Goal: Information Seeking & Learning: Learn about a topic

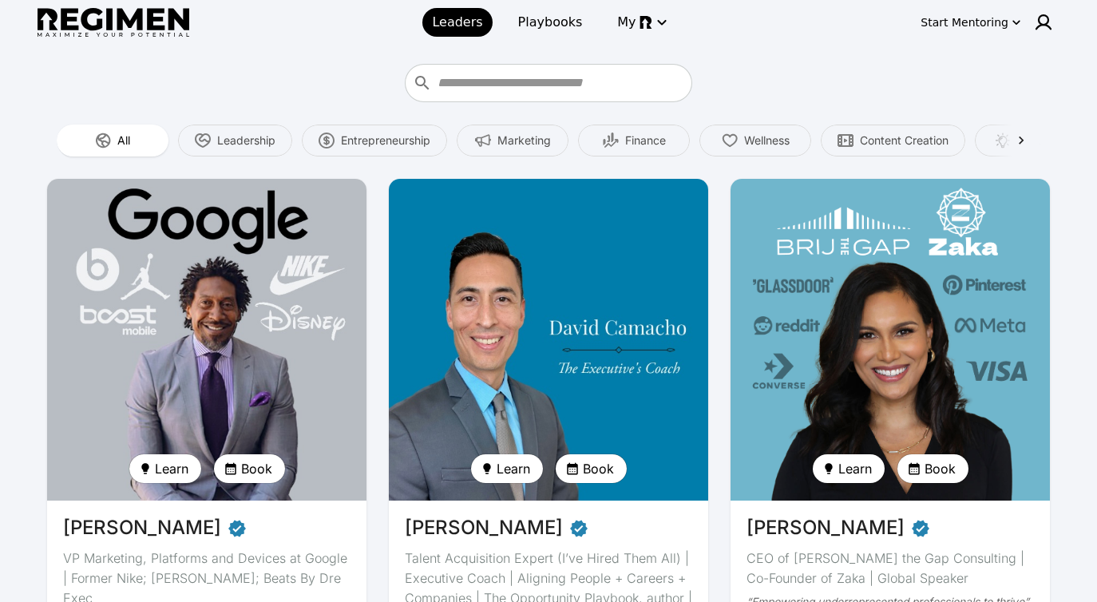
click at [615, 309] on img at bounding box center [548, 339] width 329 height 331
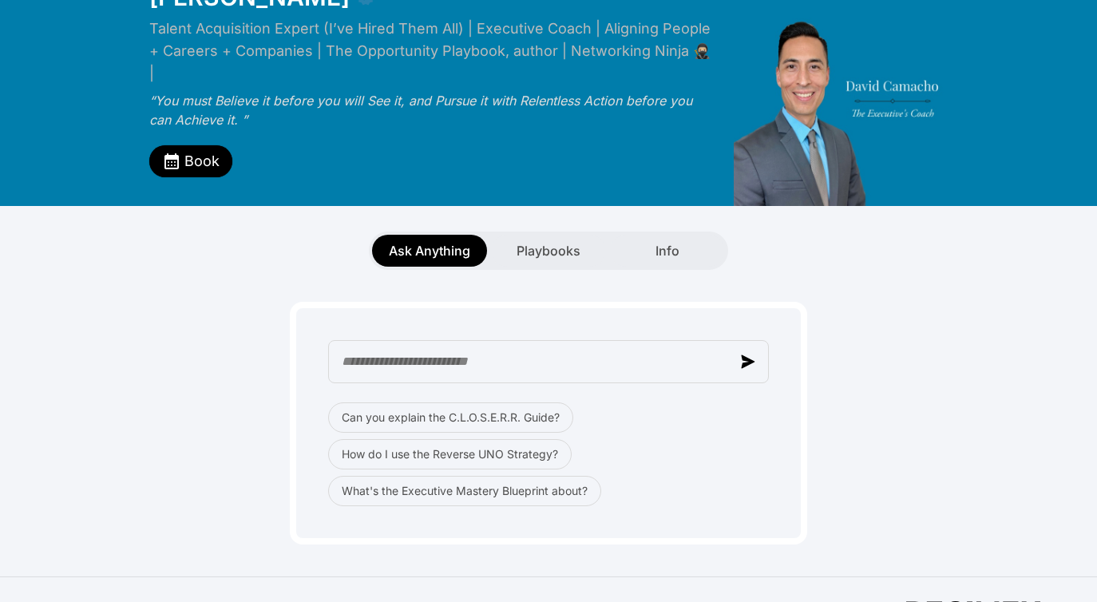
scroll to position [100, 0]
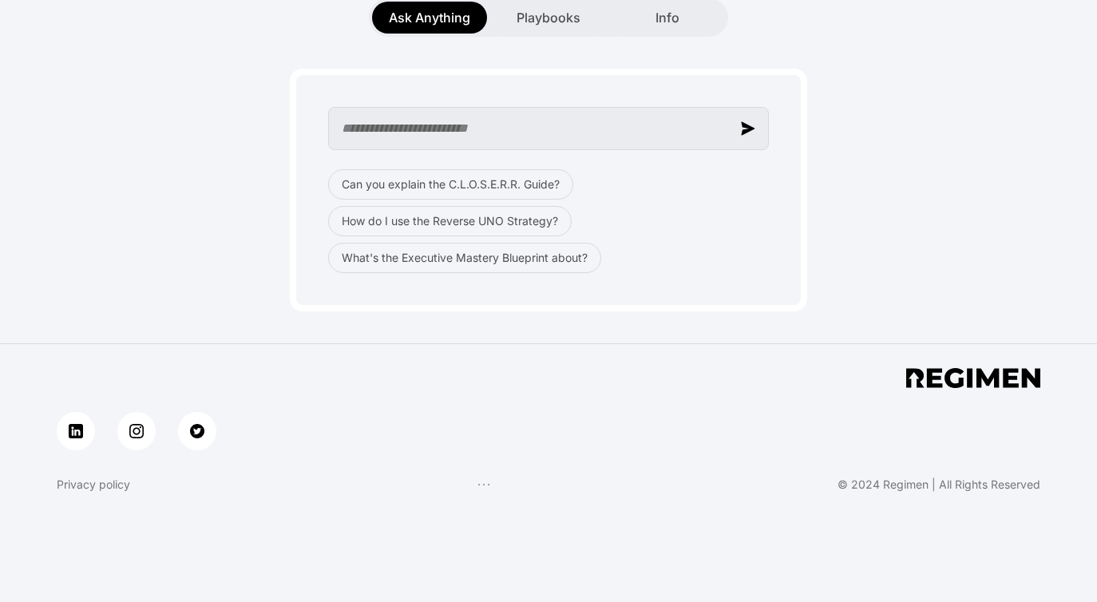
scroll to position [1, 0]
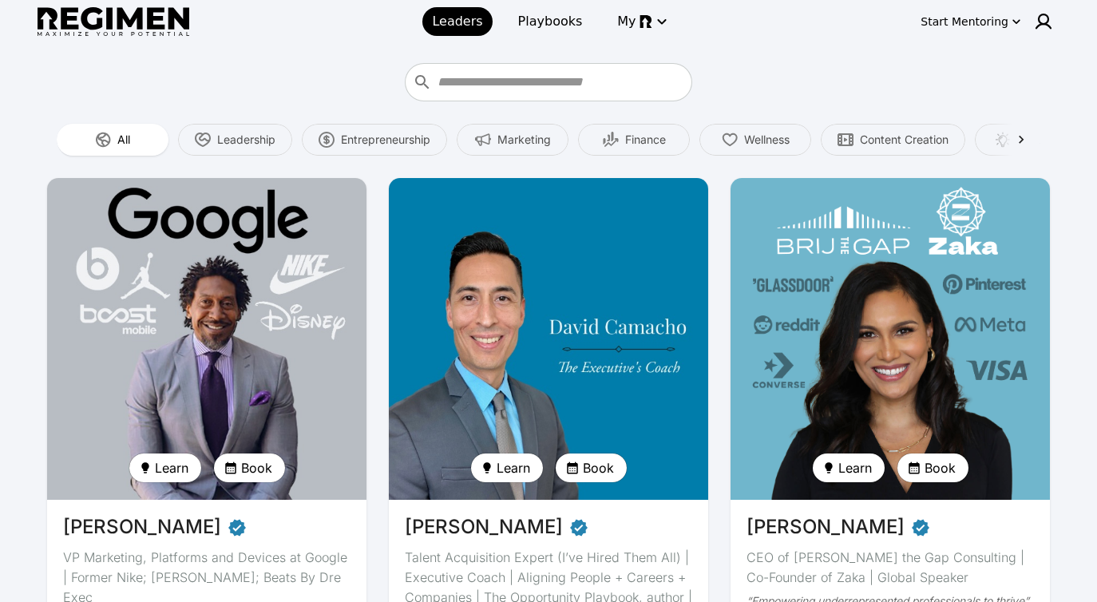
click at [462, 250] on img at bounding box center [548, 338] width 329 height 331
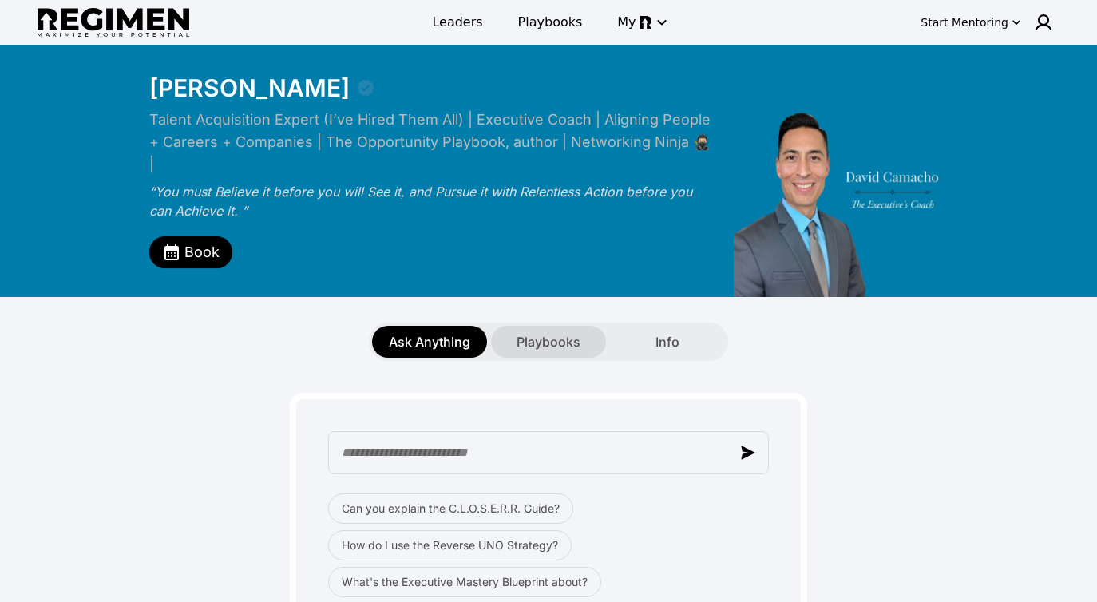
click at [539, 332] on span "Playbooks" at bounding box center [548, 341] width 64 height 19
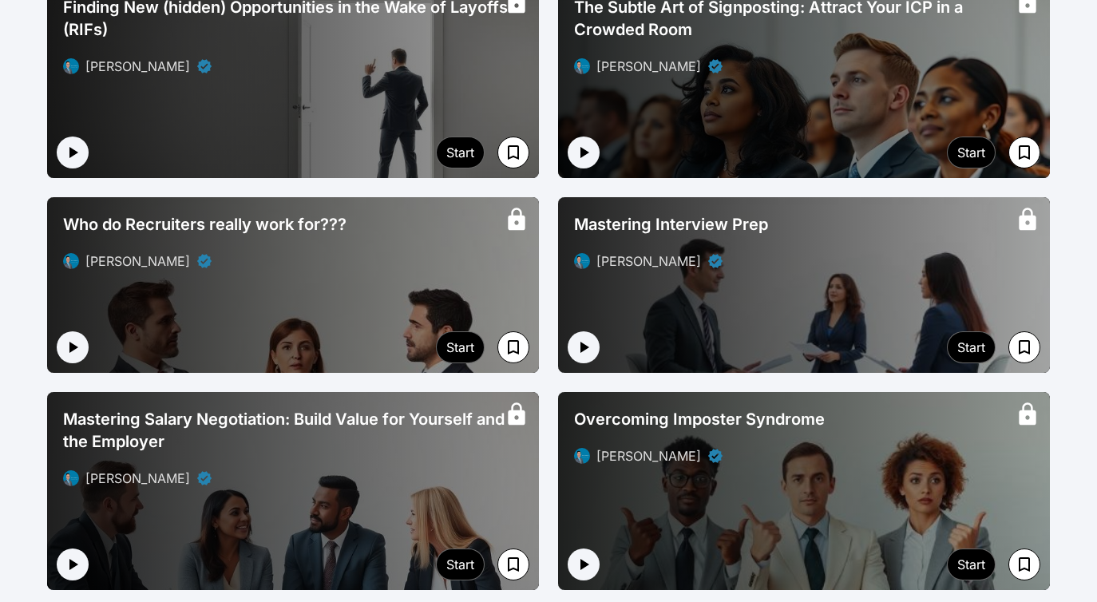
scroll to position [877, 0]
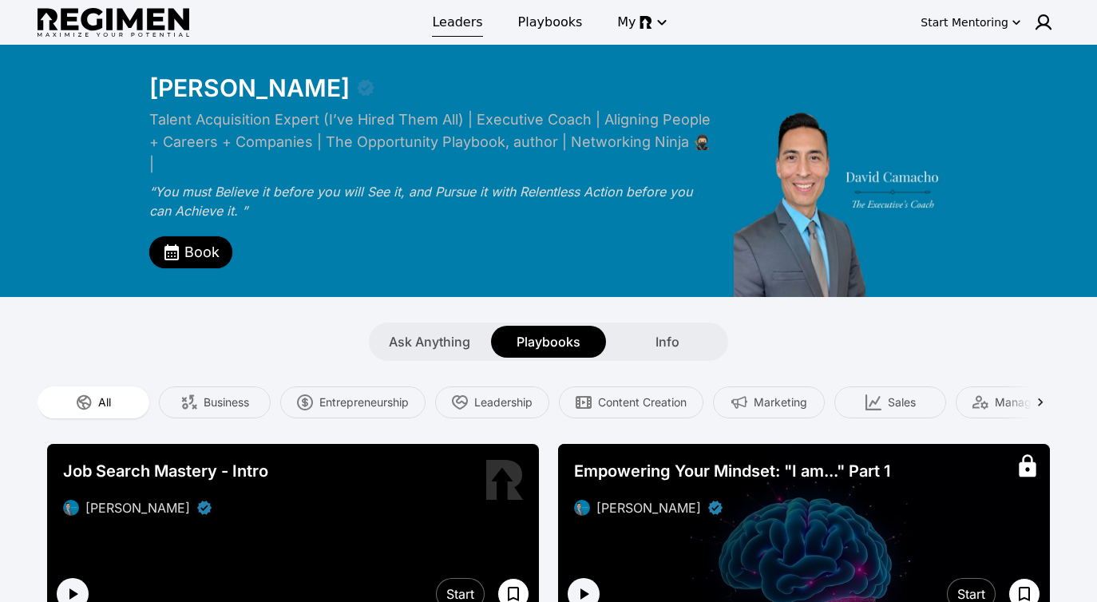
click at [473, 11] on link "Leaders" at bounding box center [456, 22] width 69 height 29
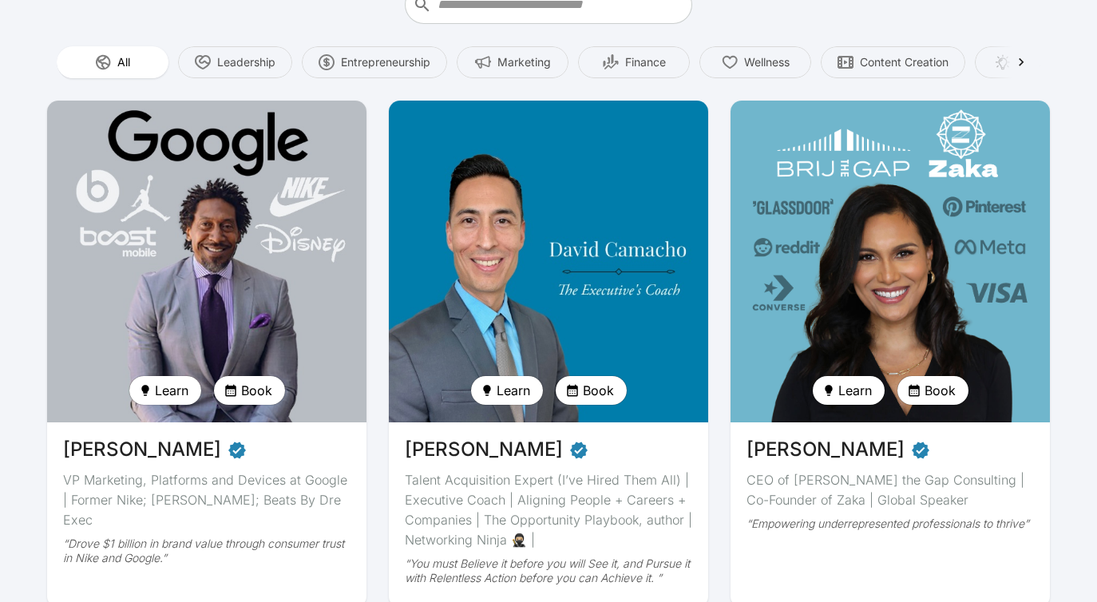
scroll to position [94, 0]
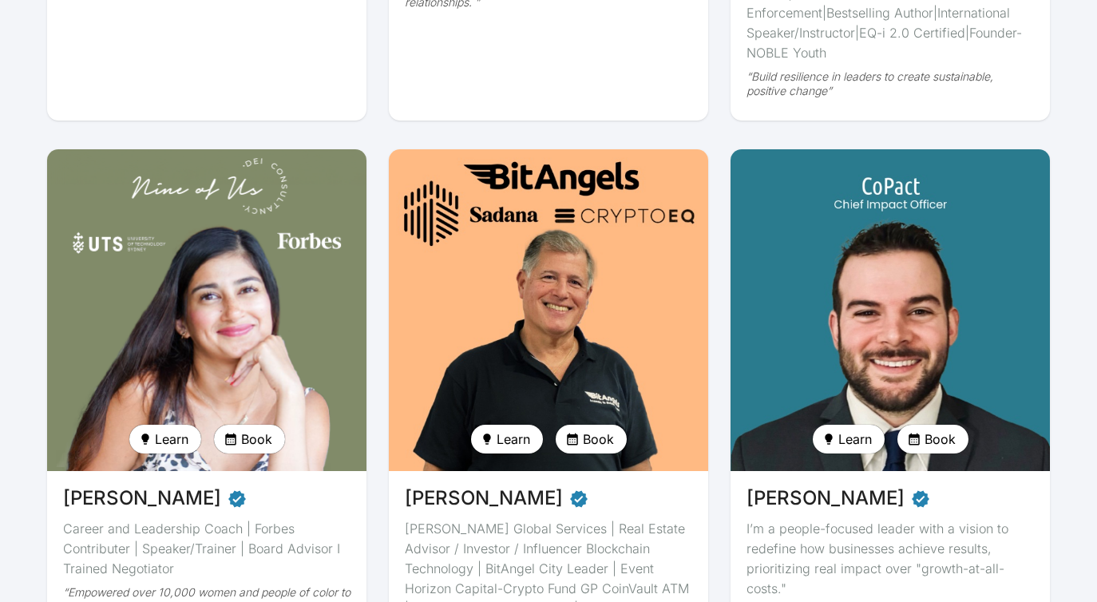
scroll to position [2195, 0]
